Goal: Navigation & Orientation: Find specific page/section

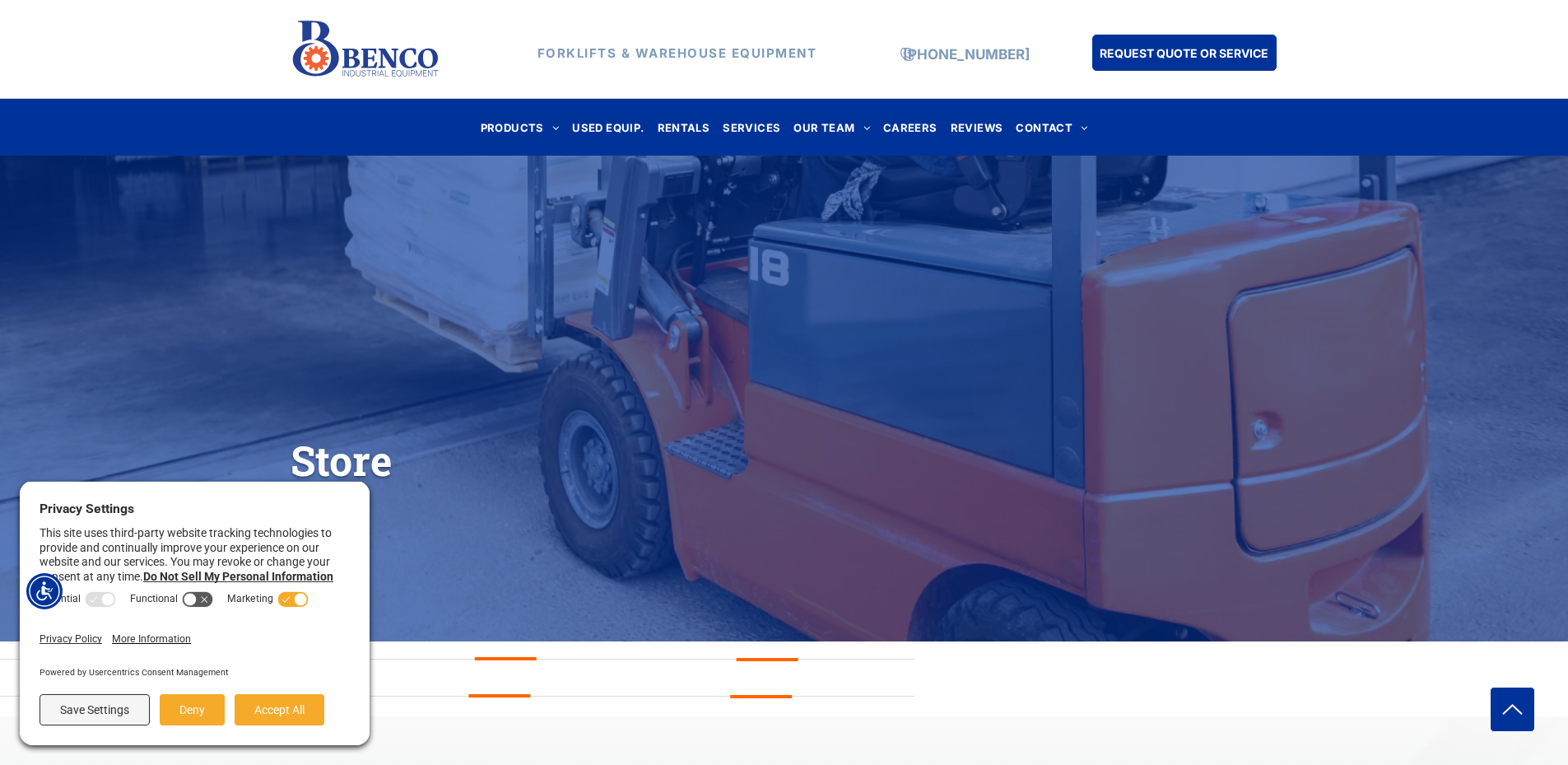
click at [295, 601] on icon at bounding box center [300, 599] width 12 height 12
click at [117, 713] on button "Save Settings" at bounding box center [94, 710] width 110 height 31
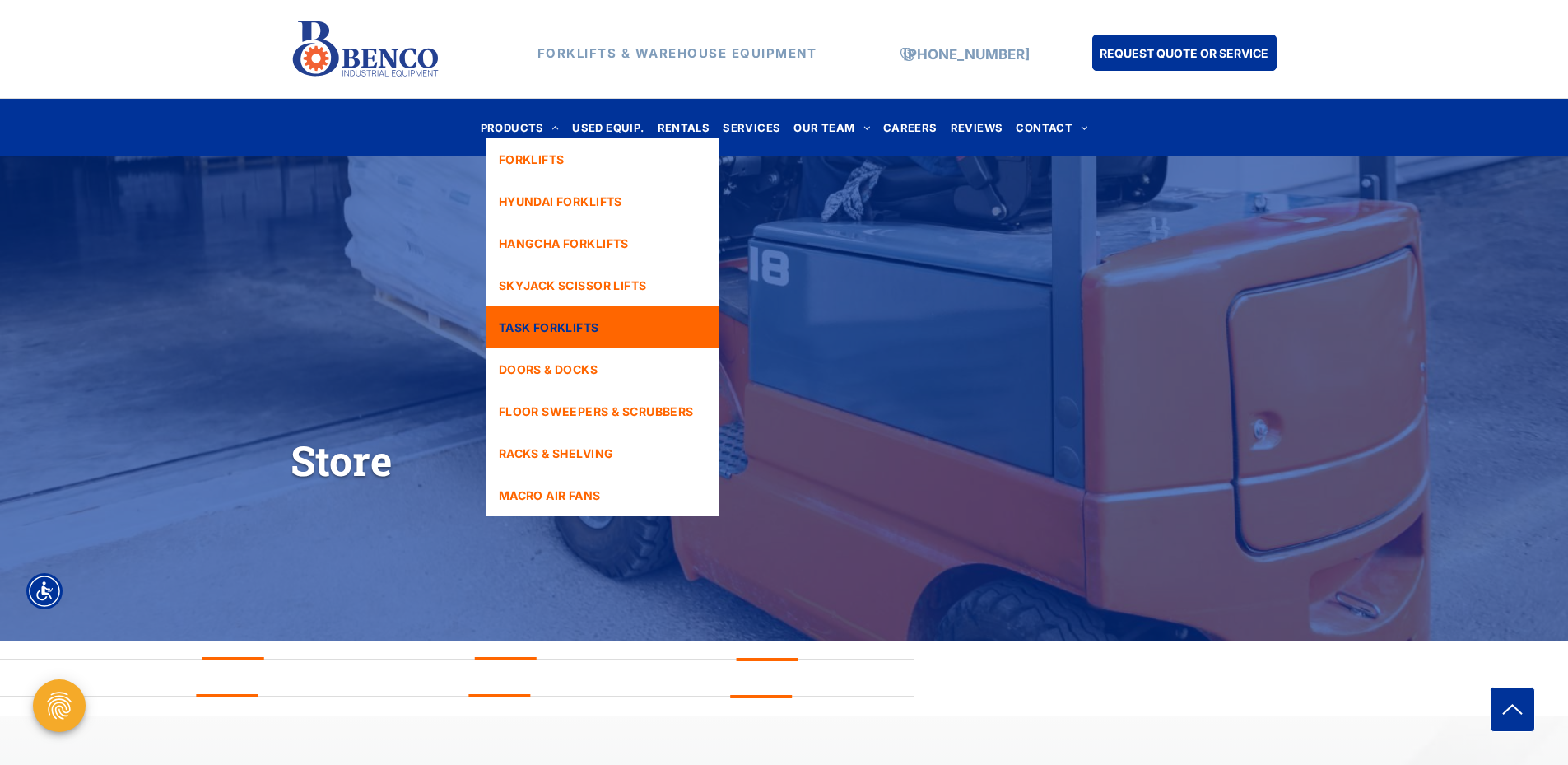
click at [528, 317] on link "TASK FORKLIFTS" at bounding box center [602, 327] width 232 height 42
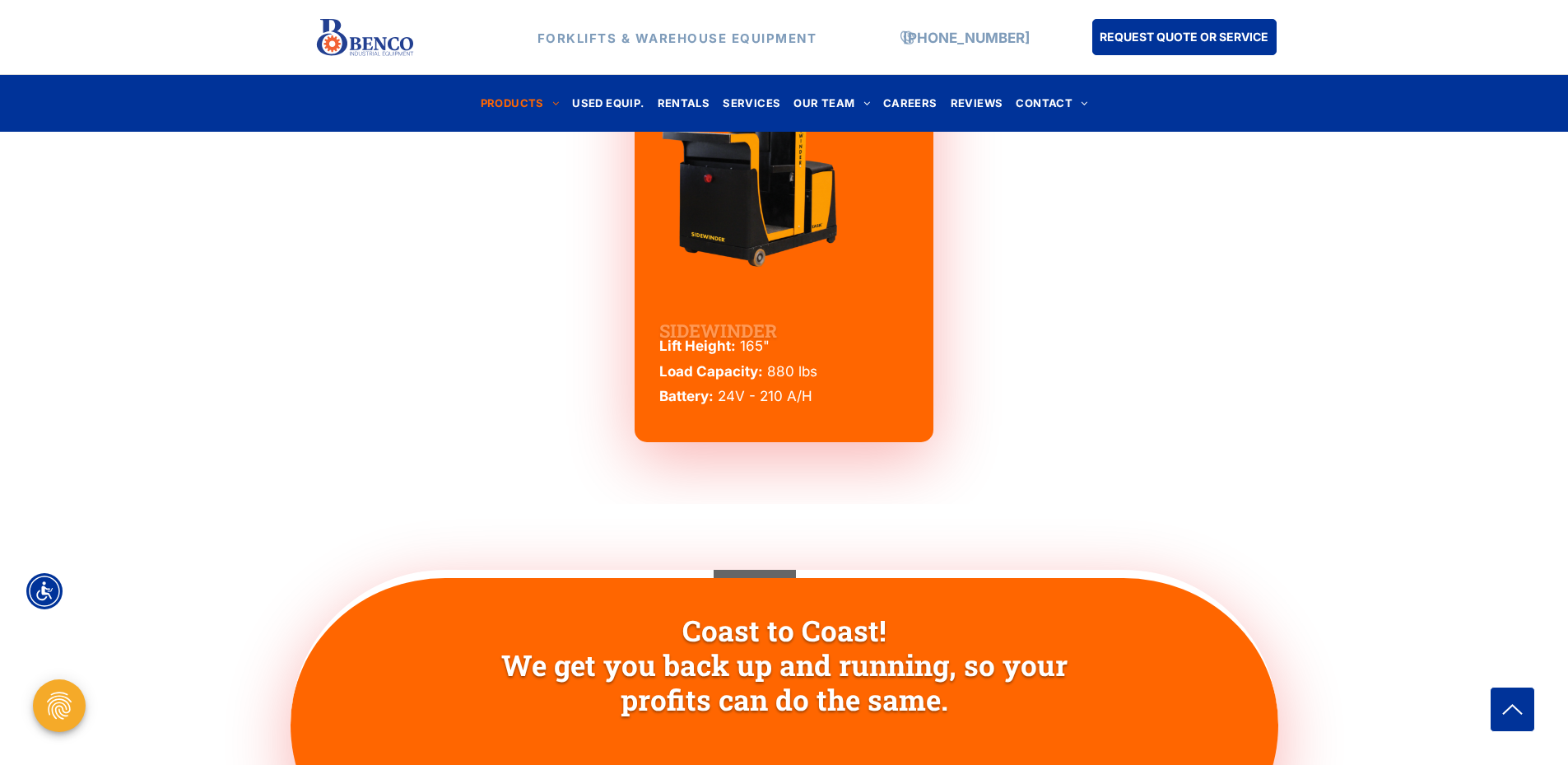
scroll to position [3048, 0]
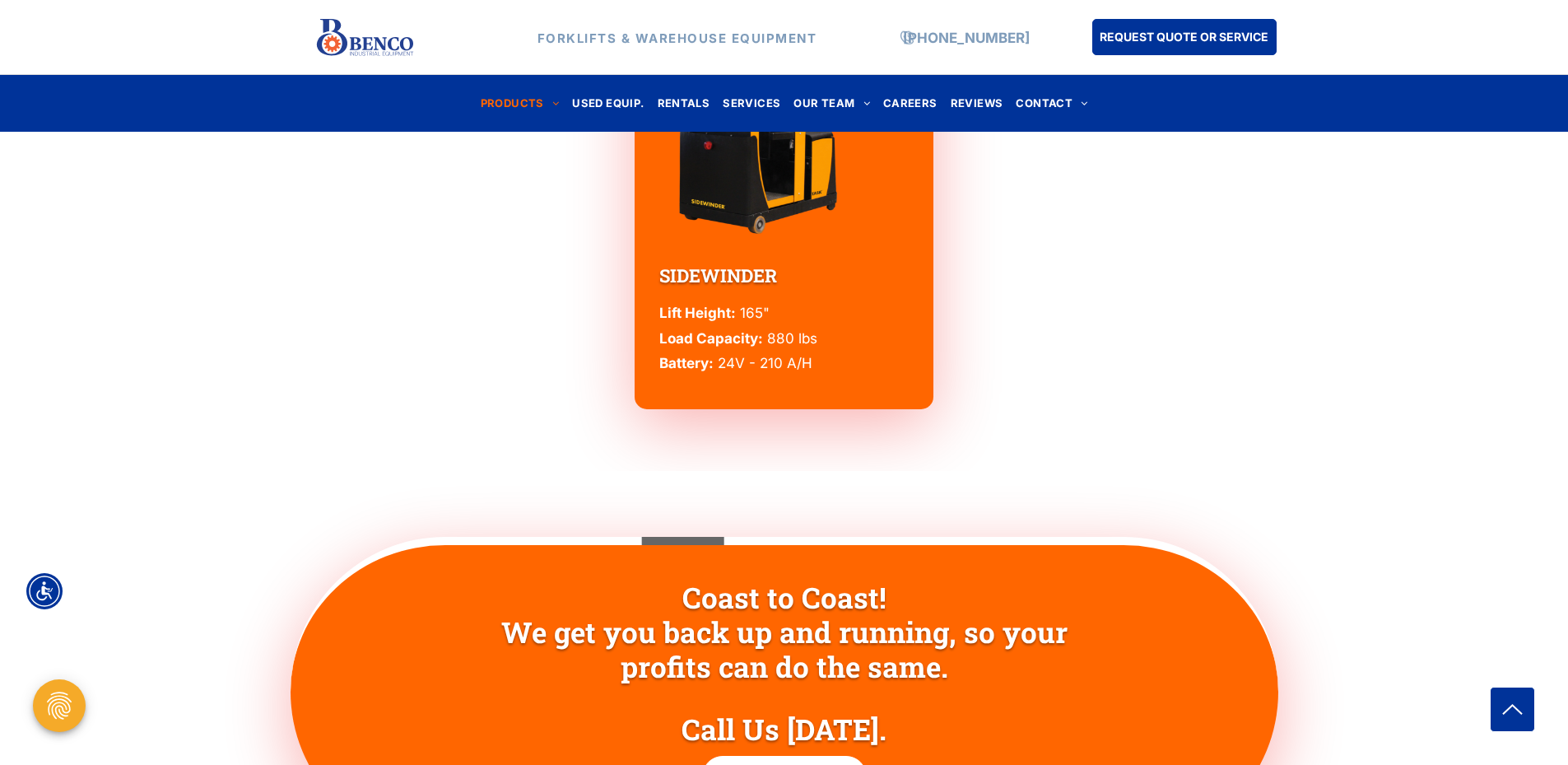
click at [341, 43] on img at bounding box center [364, 37] width 99 height 47
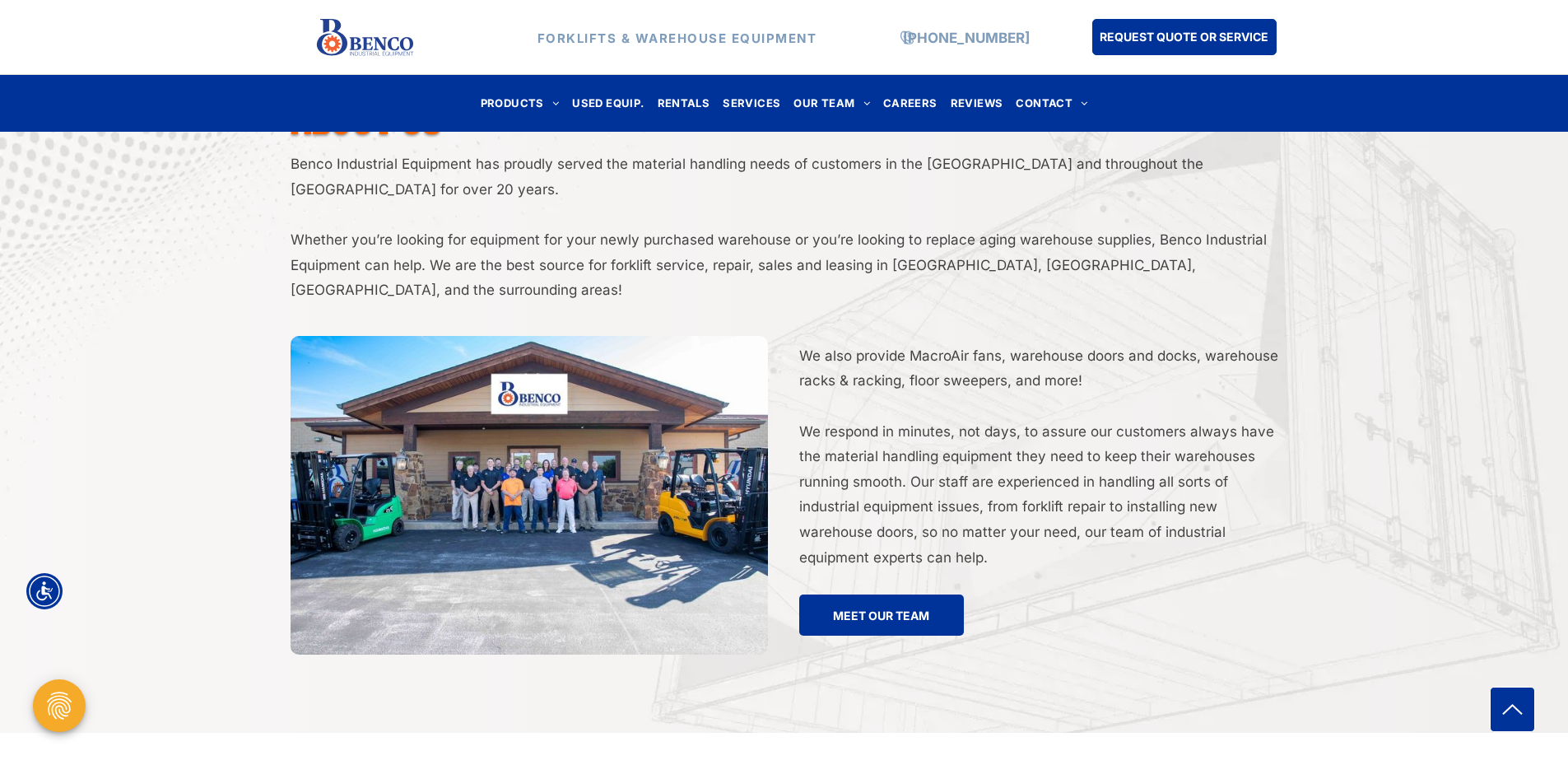
scroll to position [2966, 0]
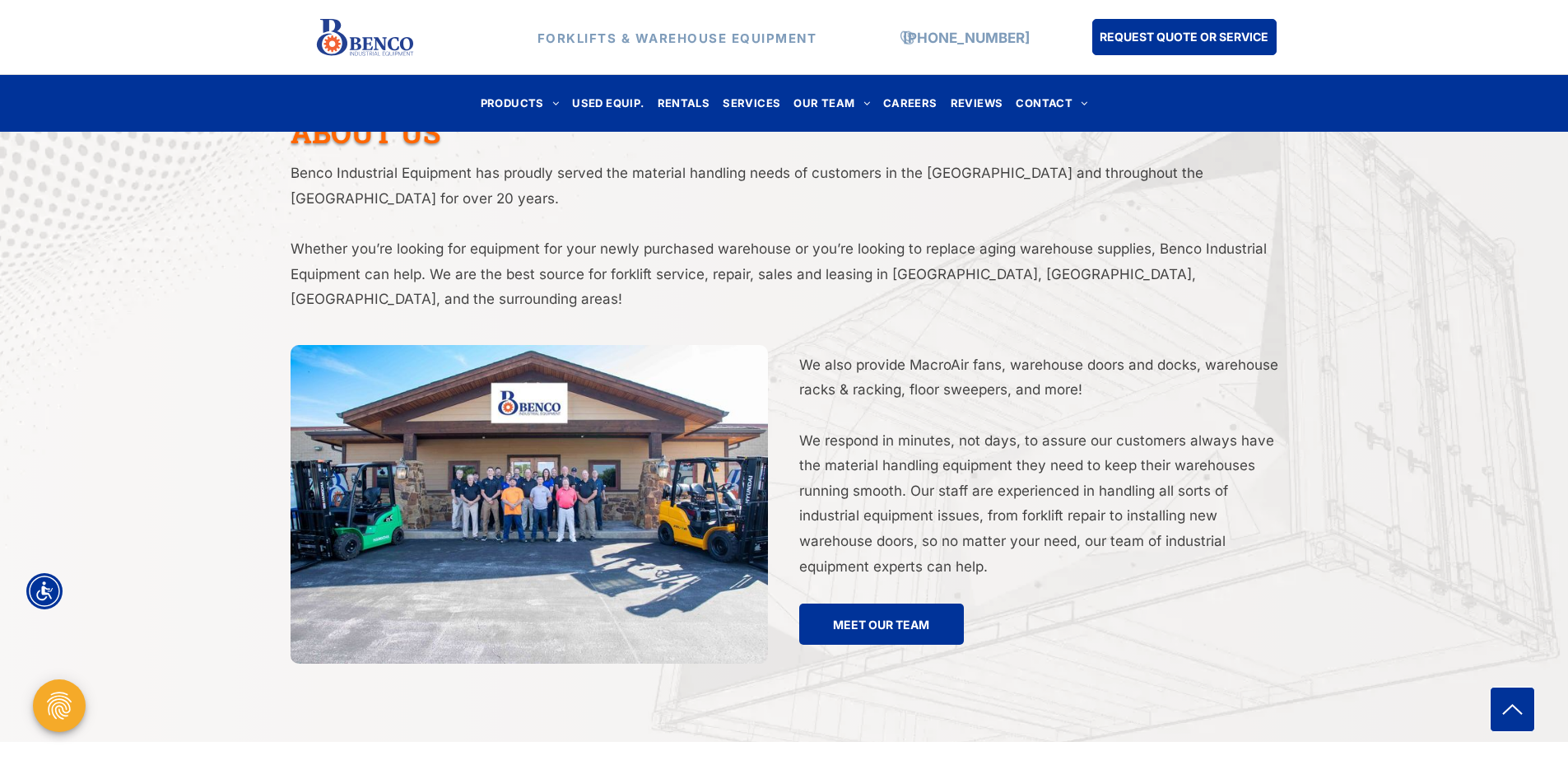
click at [518, 414] on img at bounding box center [529, 504] width 477 height 319
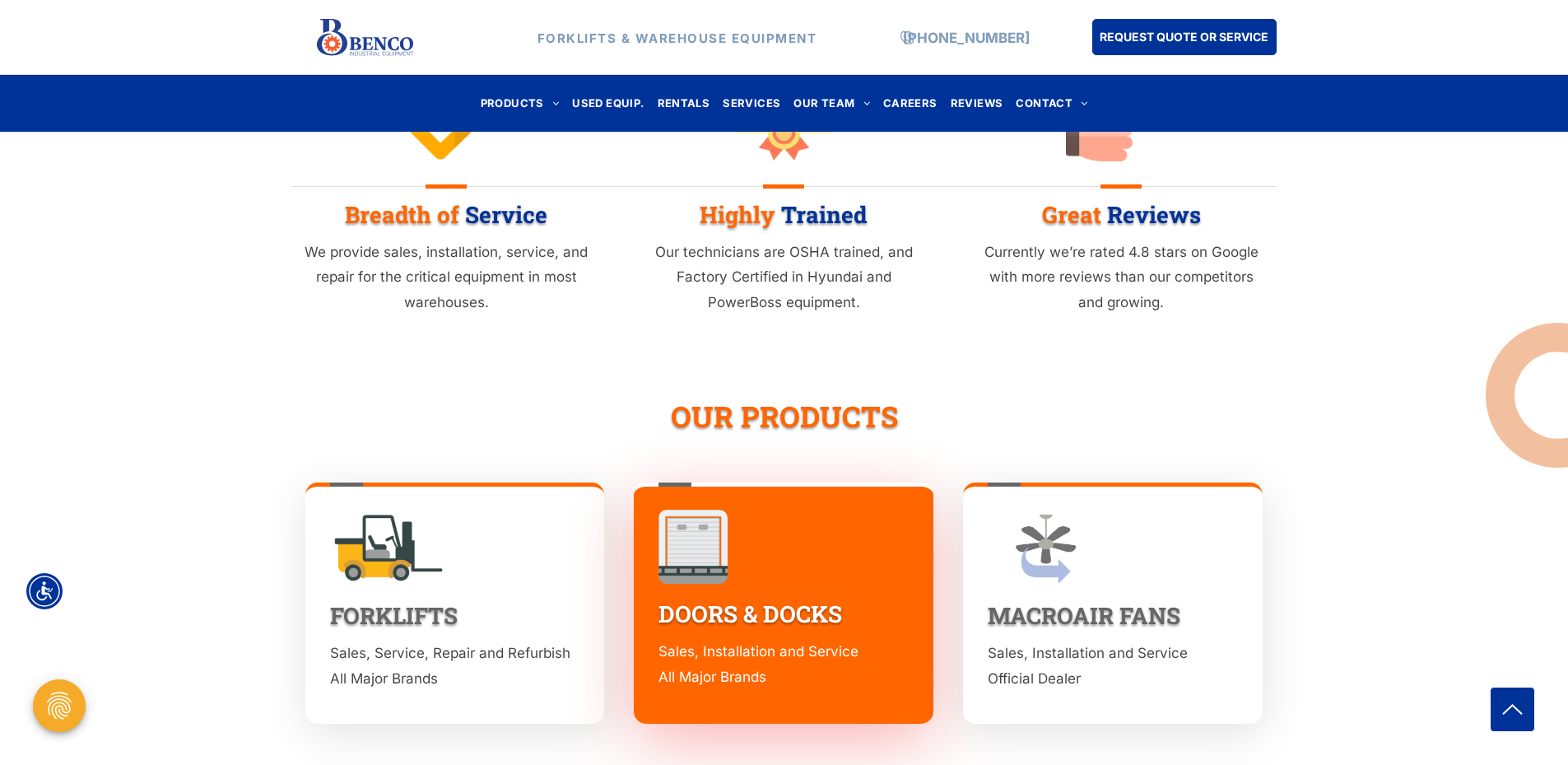
scroll to position [1796, 0]
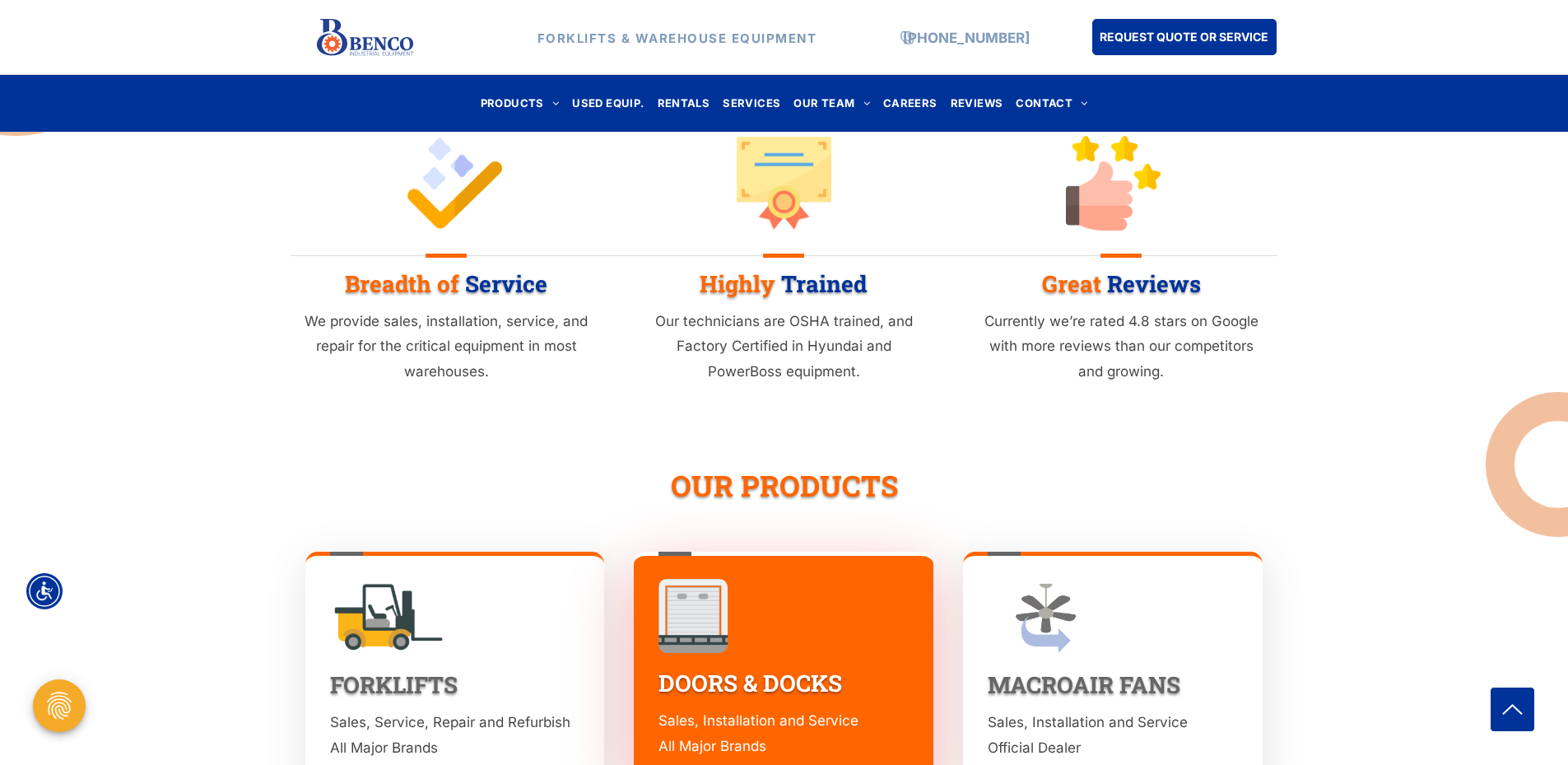
click at [404, 608] on img at bounding box center [389, 616] width 116 height 75
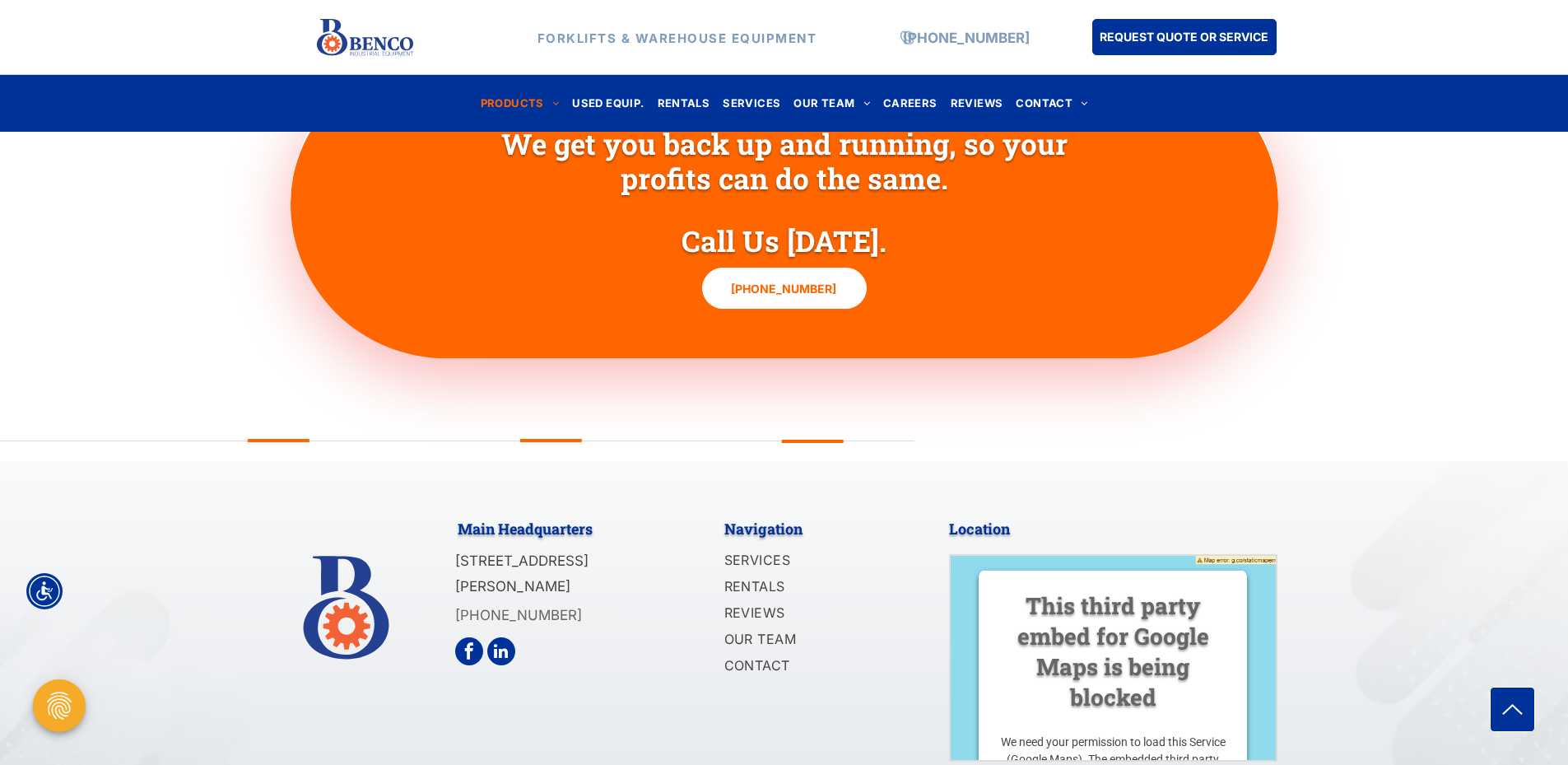
scroll to position [2214, 0]
